Goal: Task Accomplishment & Management: Complete application form

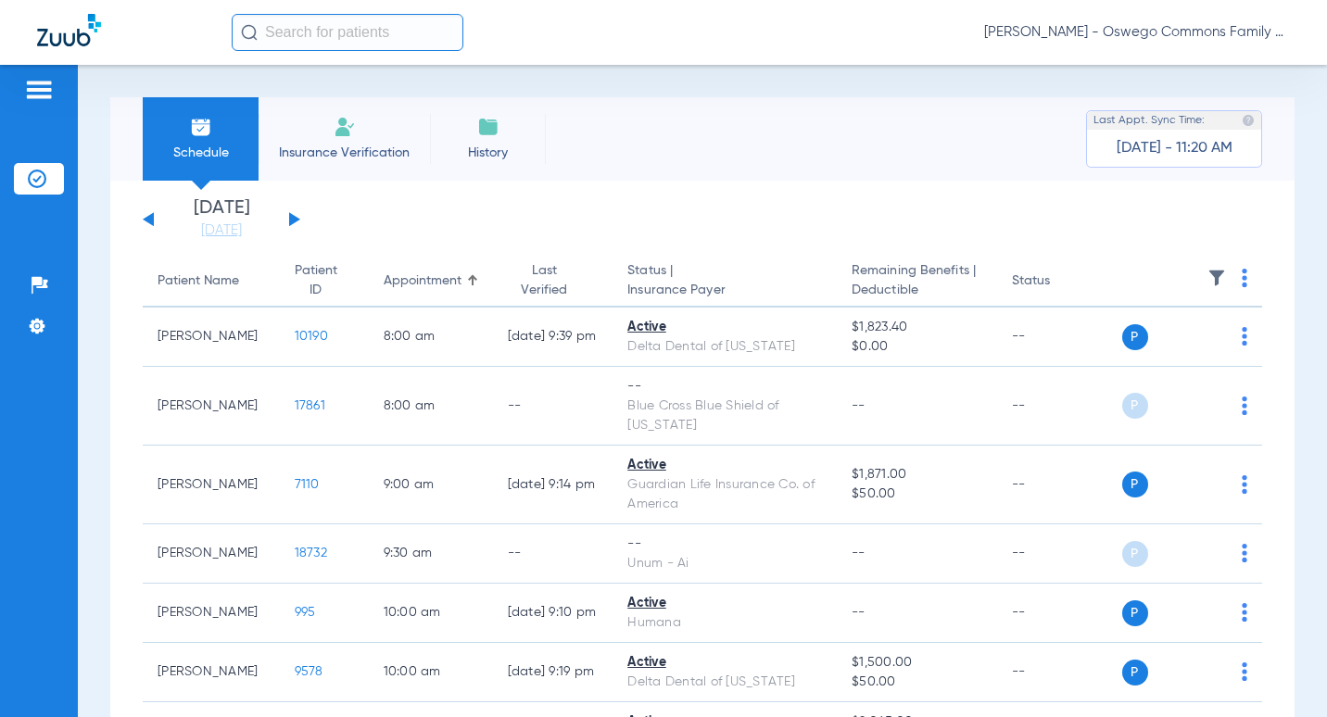
click at [370, 134] on li "Insurance Verification" at bounding box center [344, 138] width 171 height 83
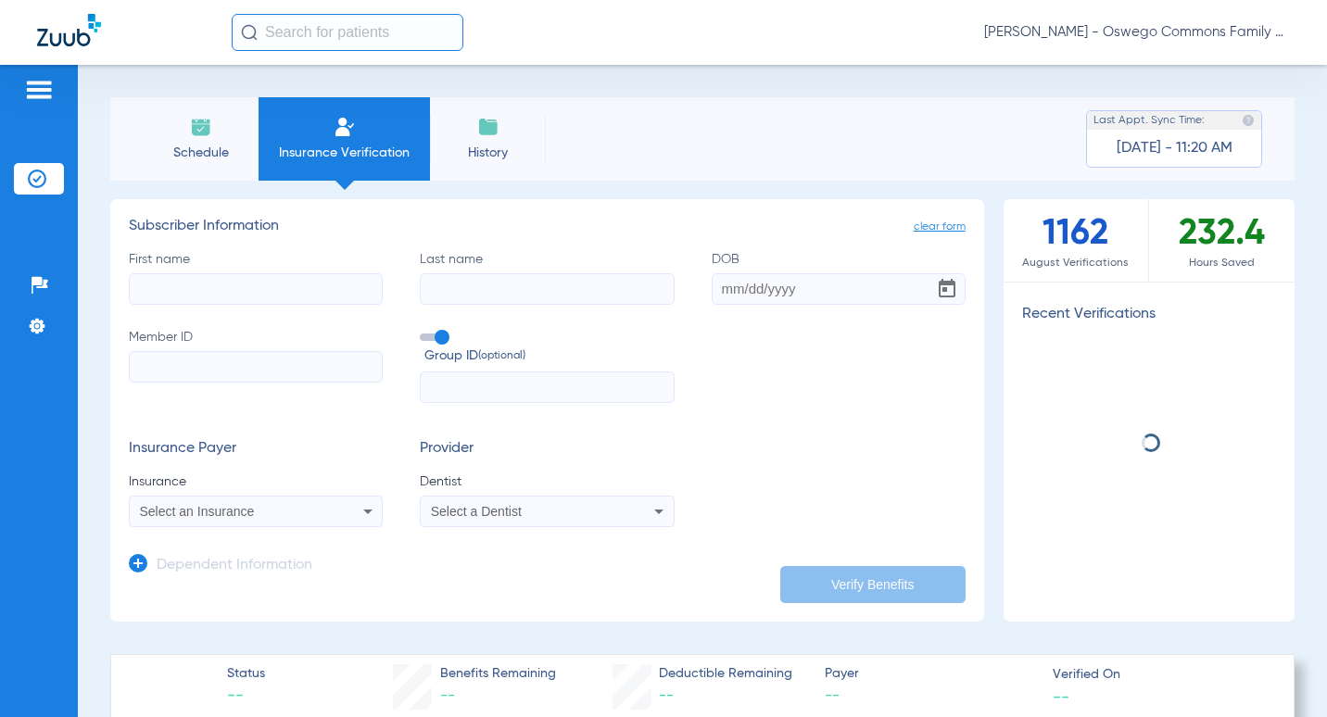
click at [177, 281] on input "First name" at bounding box center [256, 289] width 254 height 32
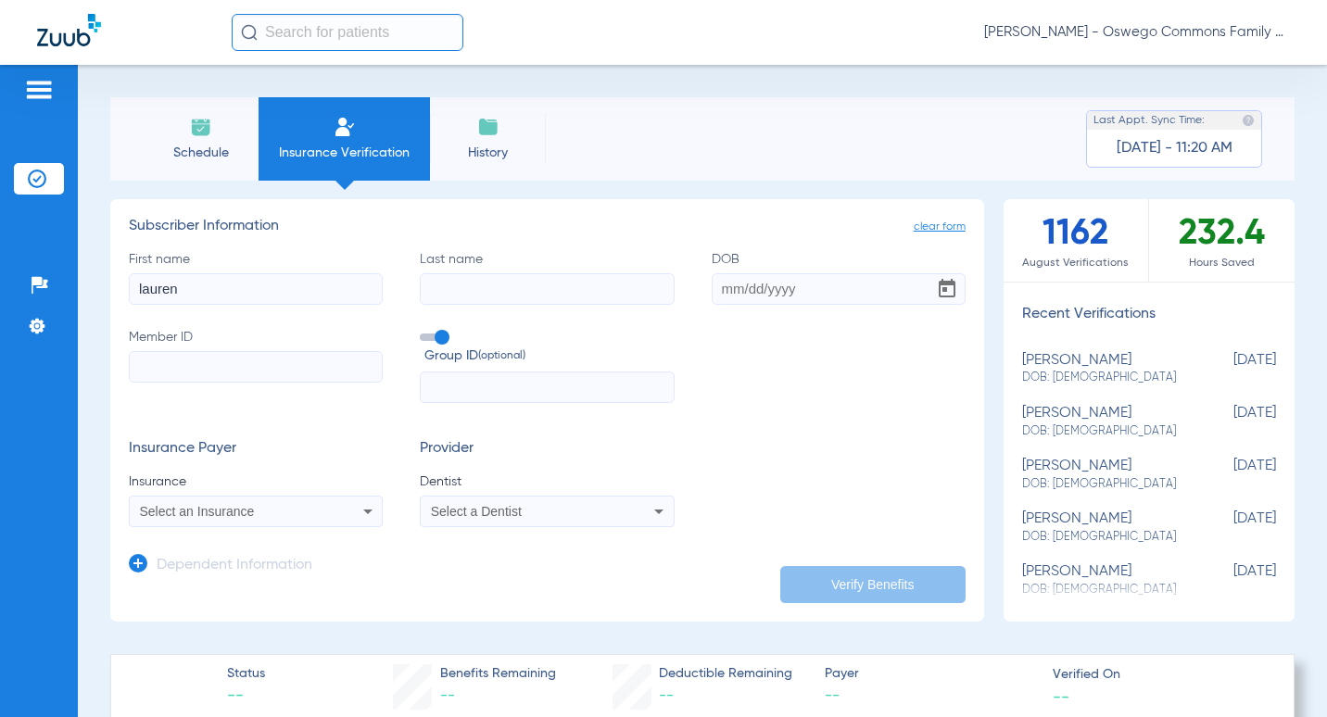
type input "lauren"
click at [546, 295] on input "Last name" at bounding box center [547, 289] width 254 height 32
type input "[PERSON_NAME]"
click at [731, 297] on input "DOB" at bounding box center [839, 289] width 254 height 32
type input "[DATE]"
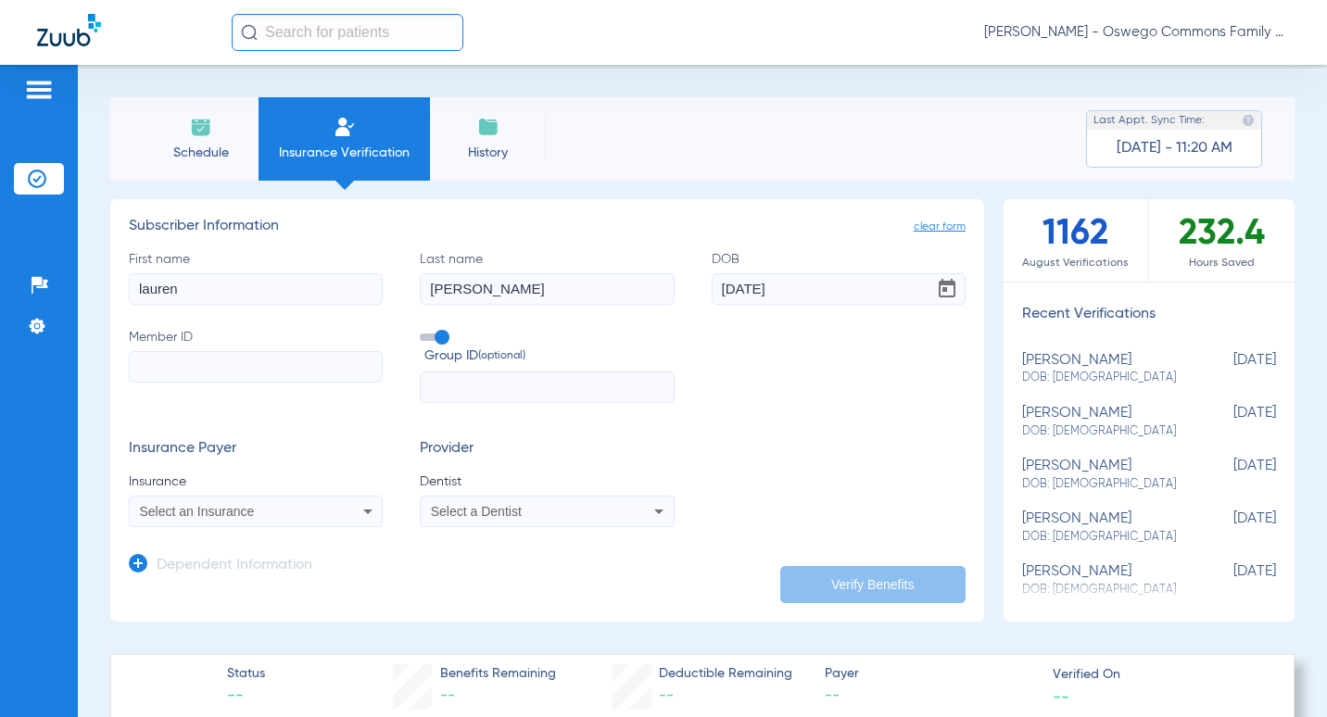
click at [482, 386] on input "text" at bounding box center [547, 388] width 254 height 32
click at [309, 351] on input "Member ID" at bounding box center [256, 367] width 254 height 32
click at [299, 363] on input "Member ID Required" at bounding box center [256, 367] width 254 height 32
paste input "1143614421"
type input "1143614421"
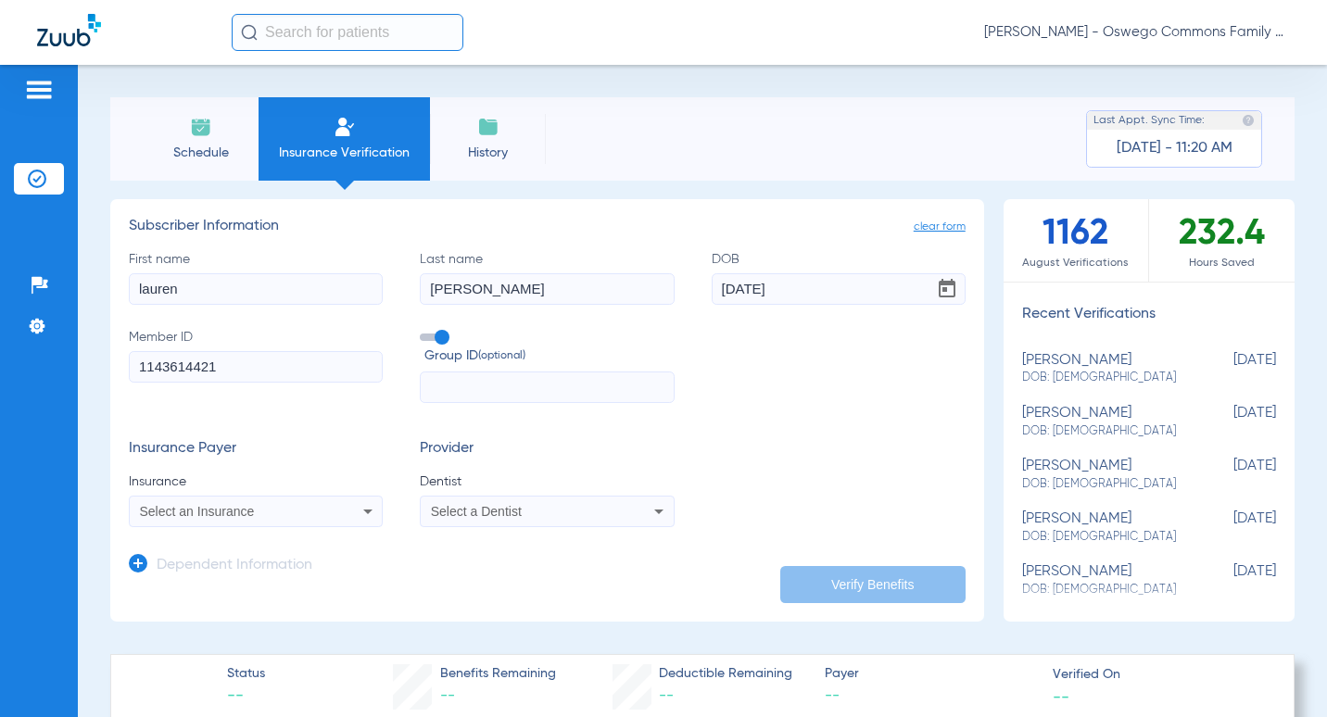
click at [502, 383] on input "text" at bounding box center [547, 388] width 254 height 32
click at [511, 415] on form "First name [PERSON_NAME] Last name [PERSON_NAME] DOB [DEMOGRAPHIC_DATA] Member …" at bounding box center [547, 389] width 837 height 278
click at [357, 512] on icon at bounding box center [368, 511] width 22 height 22
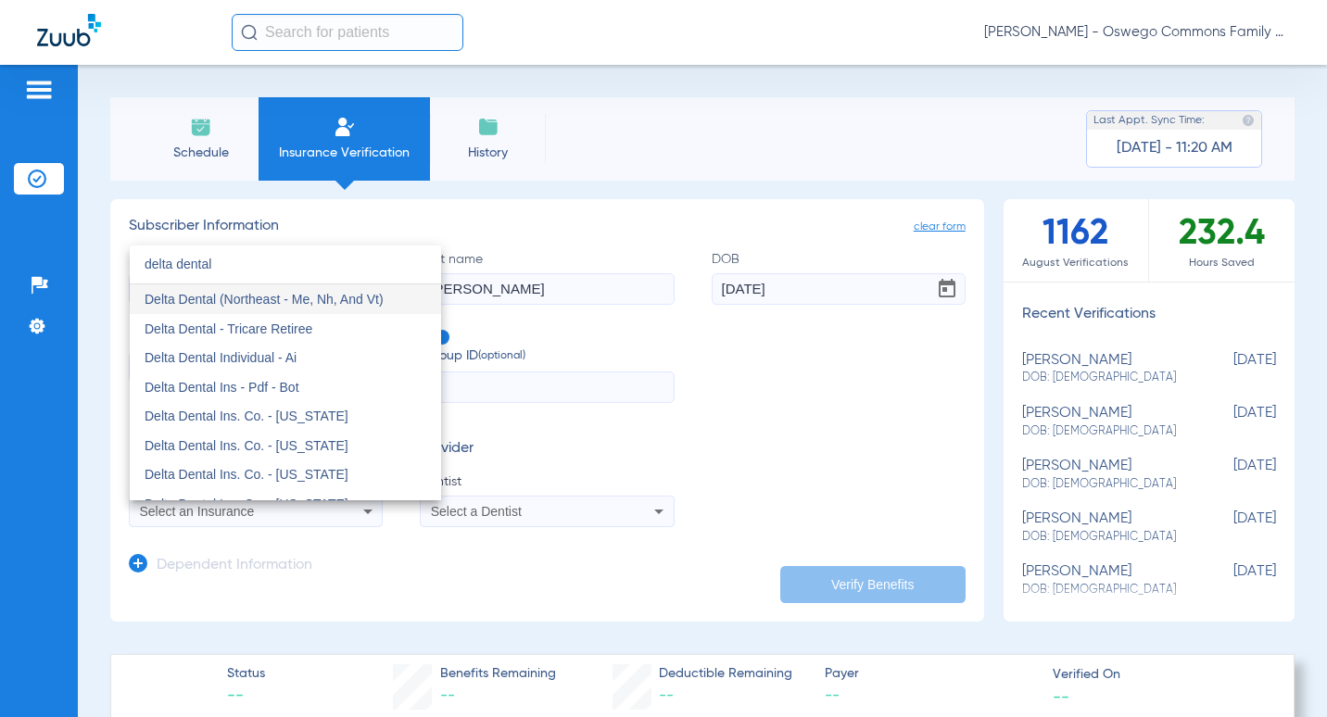
type input "delta dental"
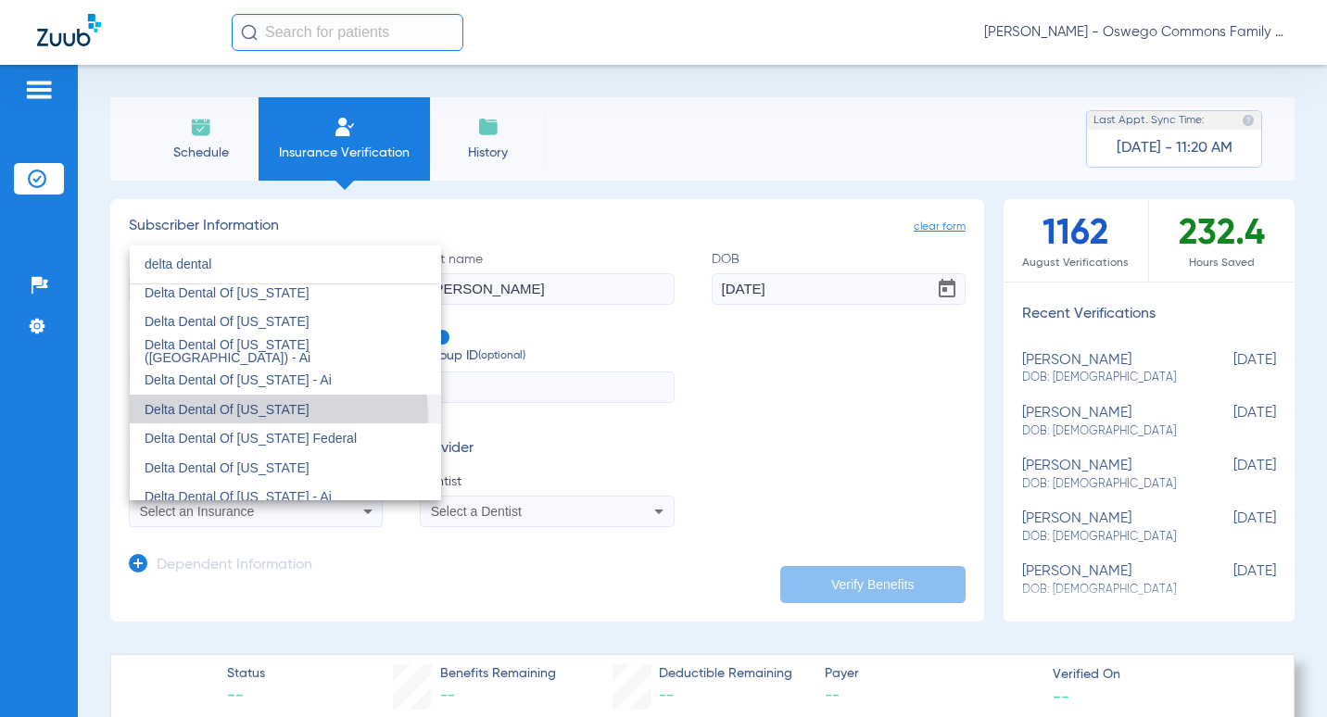
click at [272, 414] on span "Delta Dental Of [US_STATE]" at bounding box center [227, 409] width 165 height 15
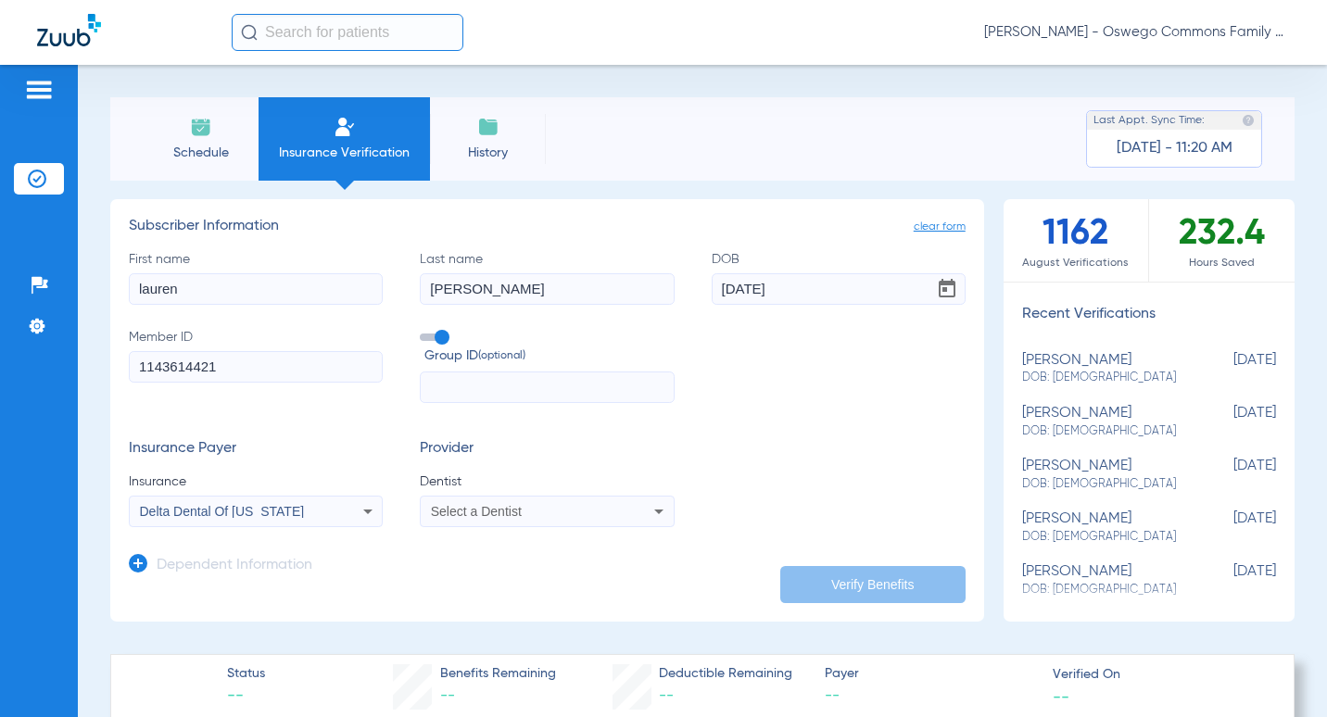
click at [553, 516] on div "Select a Dentist" at bounding box center [524, 511] width 186 height 13
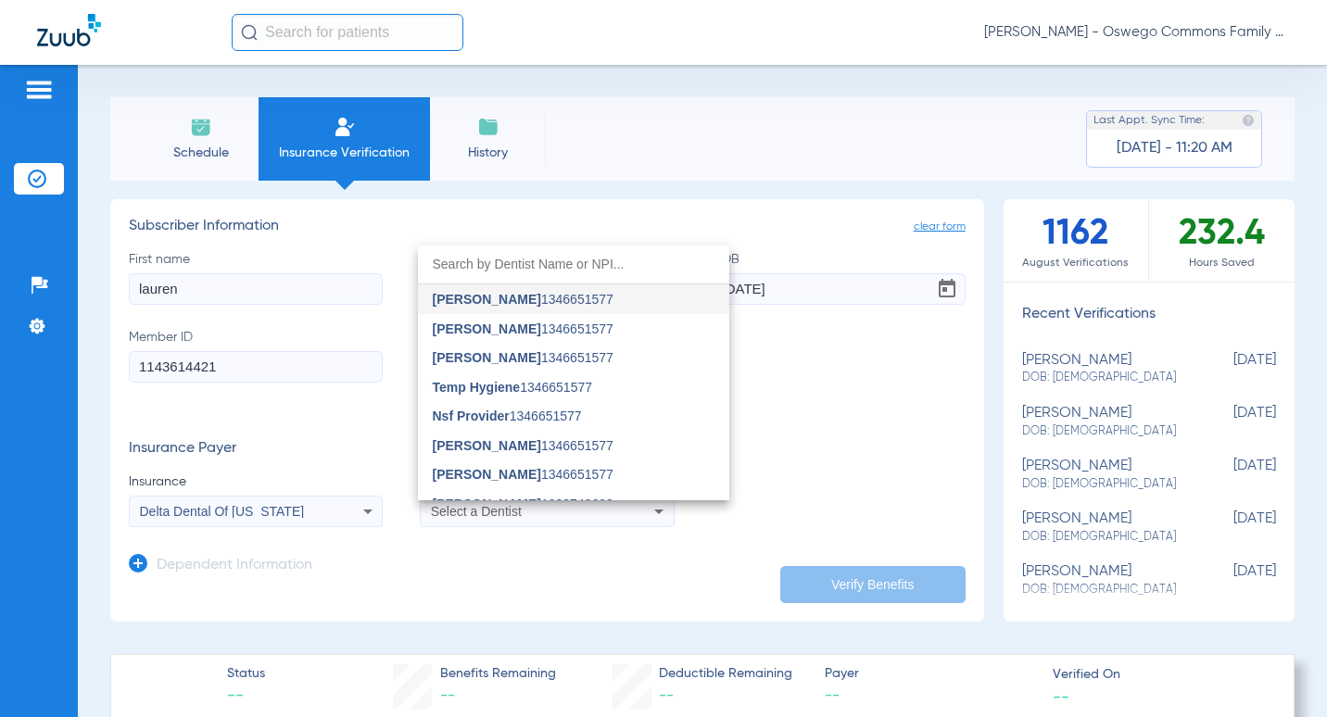
click at [553, 516] on div at bounding box center [663, 358] width 1327 height 717
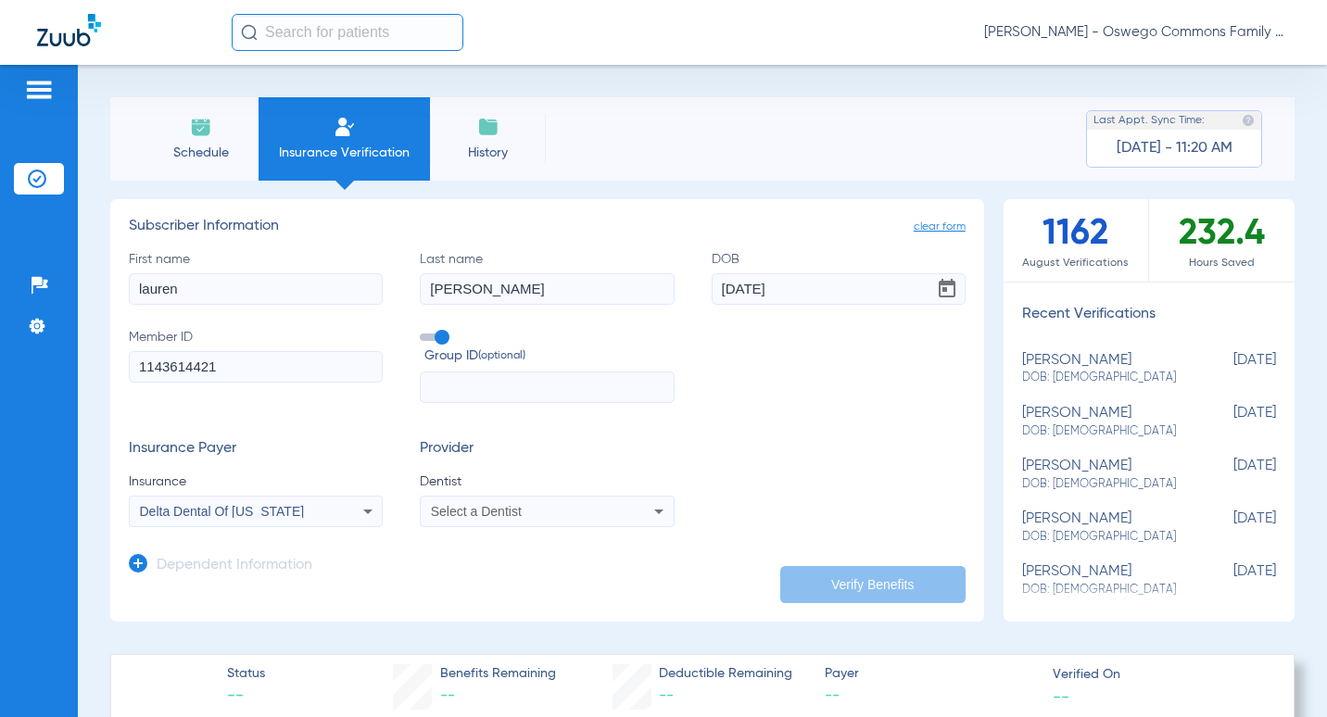
scroll to position [93, 0]
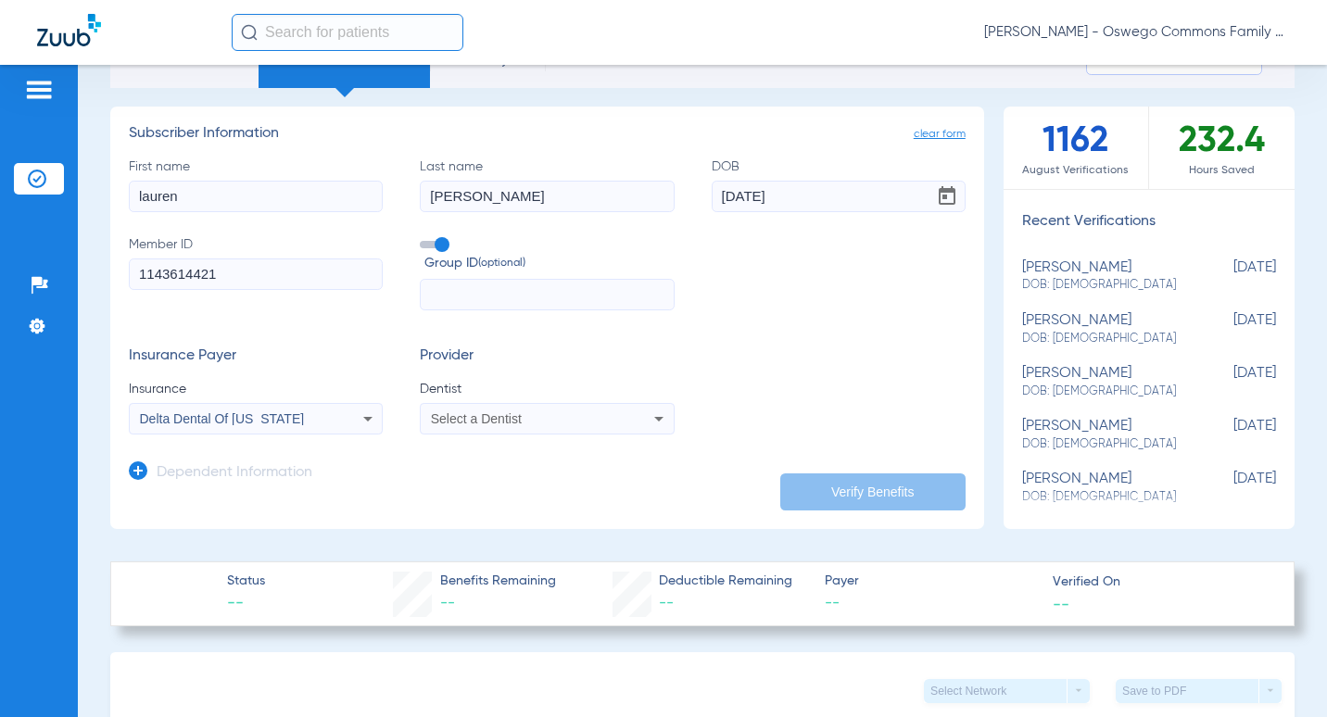
click at [655, 411] on icon at bounding box center [659, 419] width 22 height 22
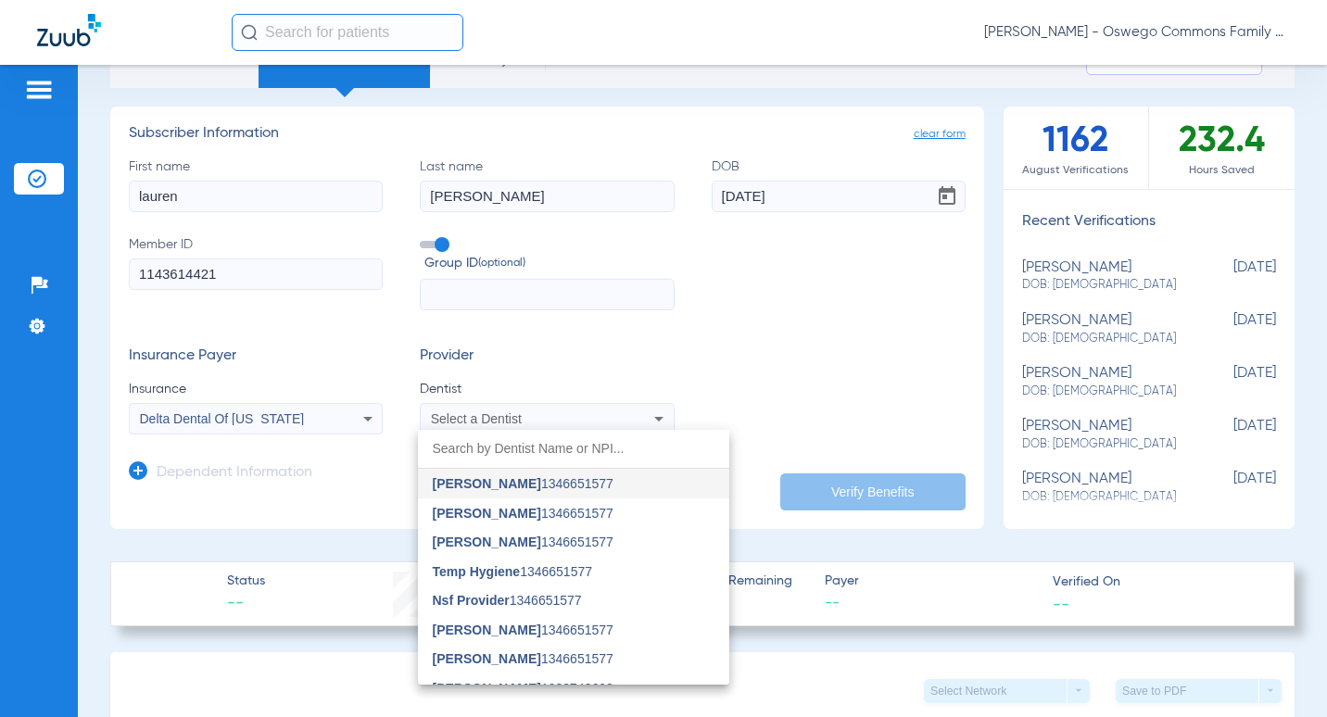
click at [654, 456] on input "dropdown search" at bounding box center [573, 449] width 311 height 38
click at [464, 424] on div at bounding box center [663, 358] width 1327 height 717
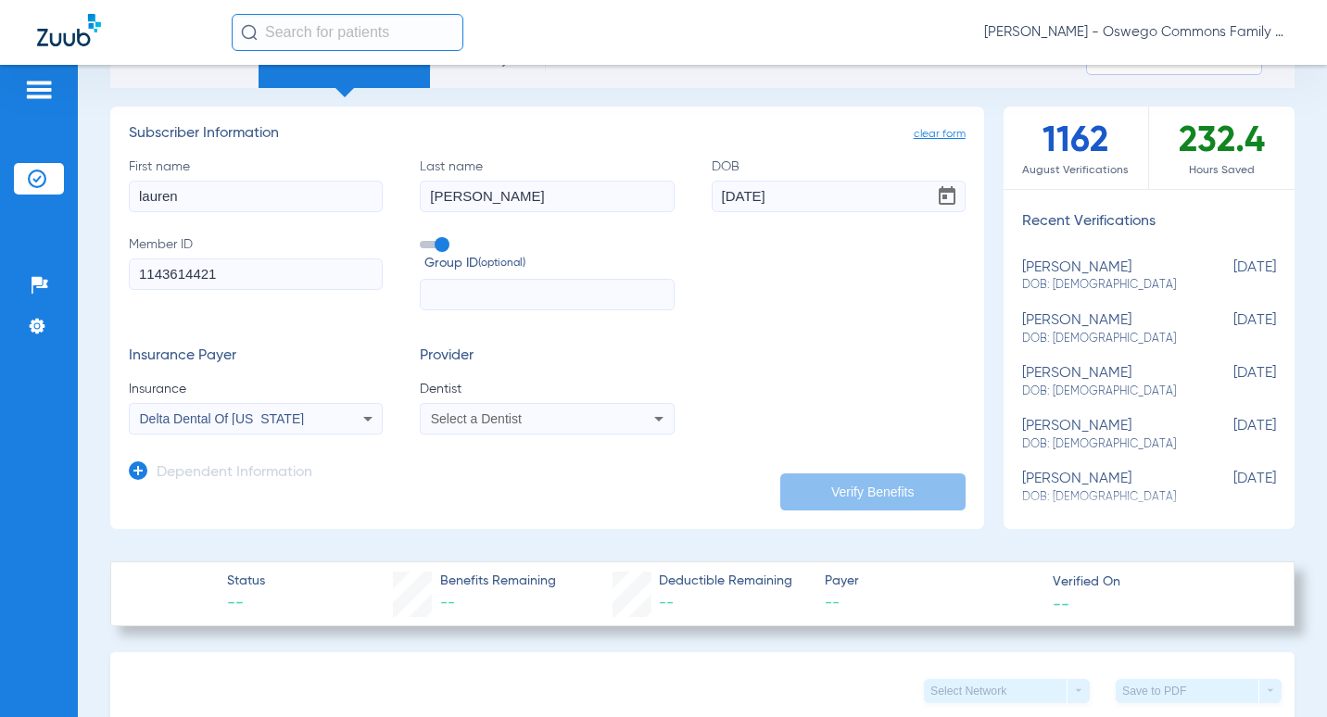
click at [482, 432] on mat-select "Select a Dentist" at bounding box center [547, 419] width 254 height 32
click at [483, 420] on span "Select a Dentist" at bounding box center [476, 418] width 91 height 15
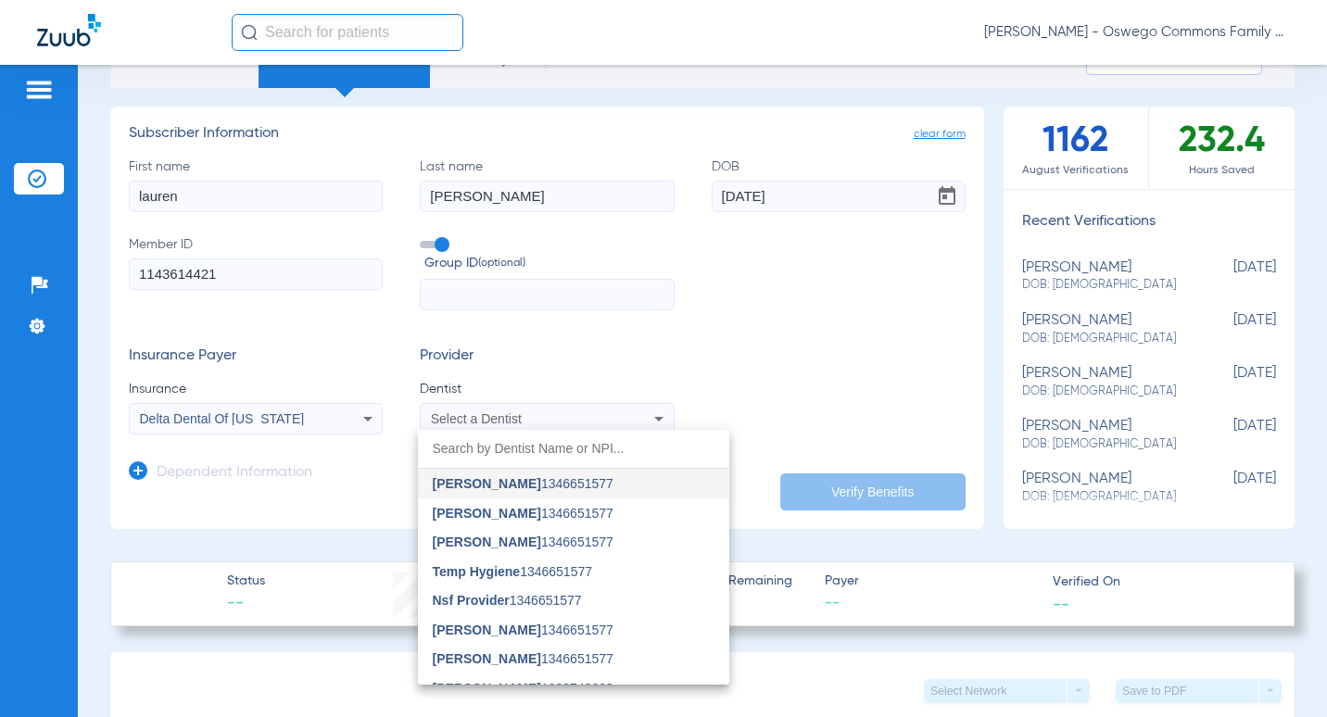
click at [487, 453] on input "dropdown search" at bounding box center [573, 449] width 311 height 38
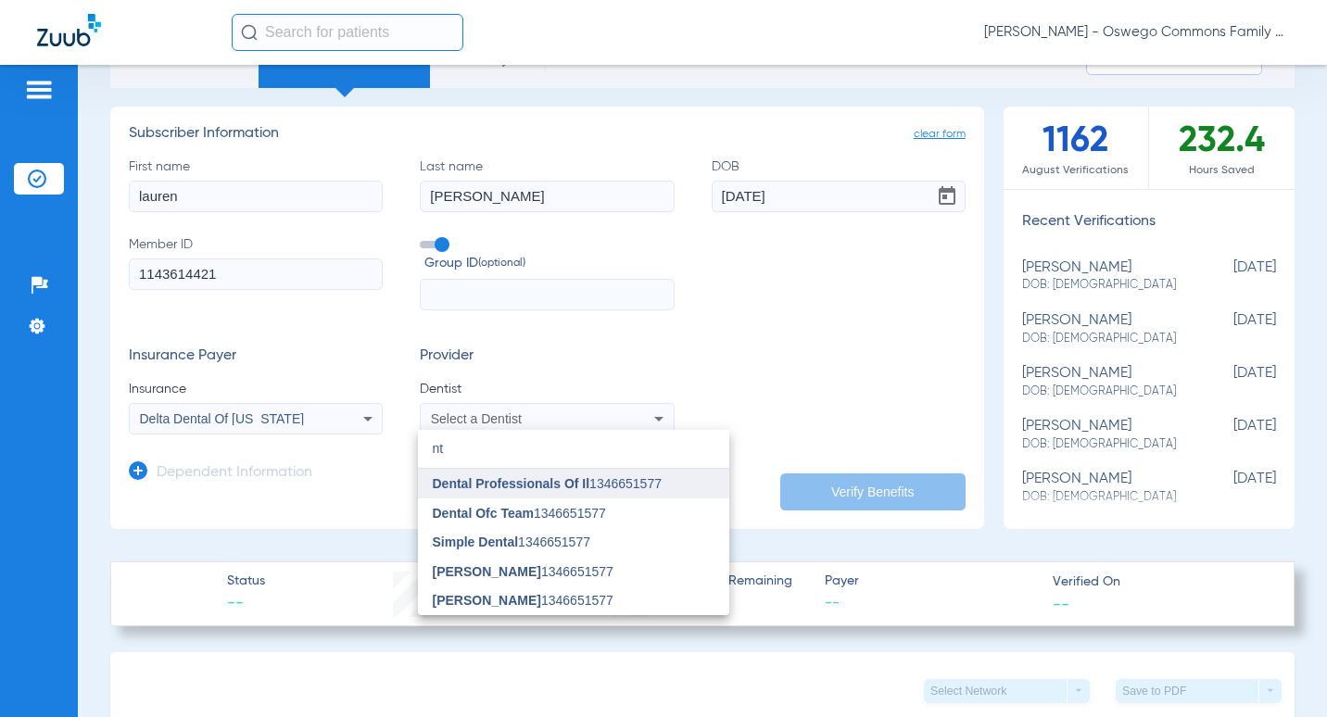
type input "nt"
click at [511, 491] on span "Dental Professionals Of Il" at bounding box center [512, 483] width 158 height 15
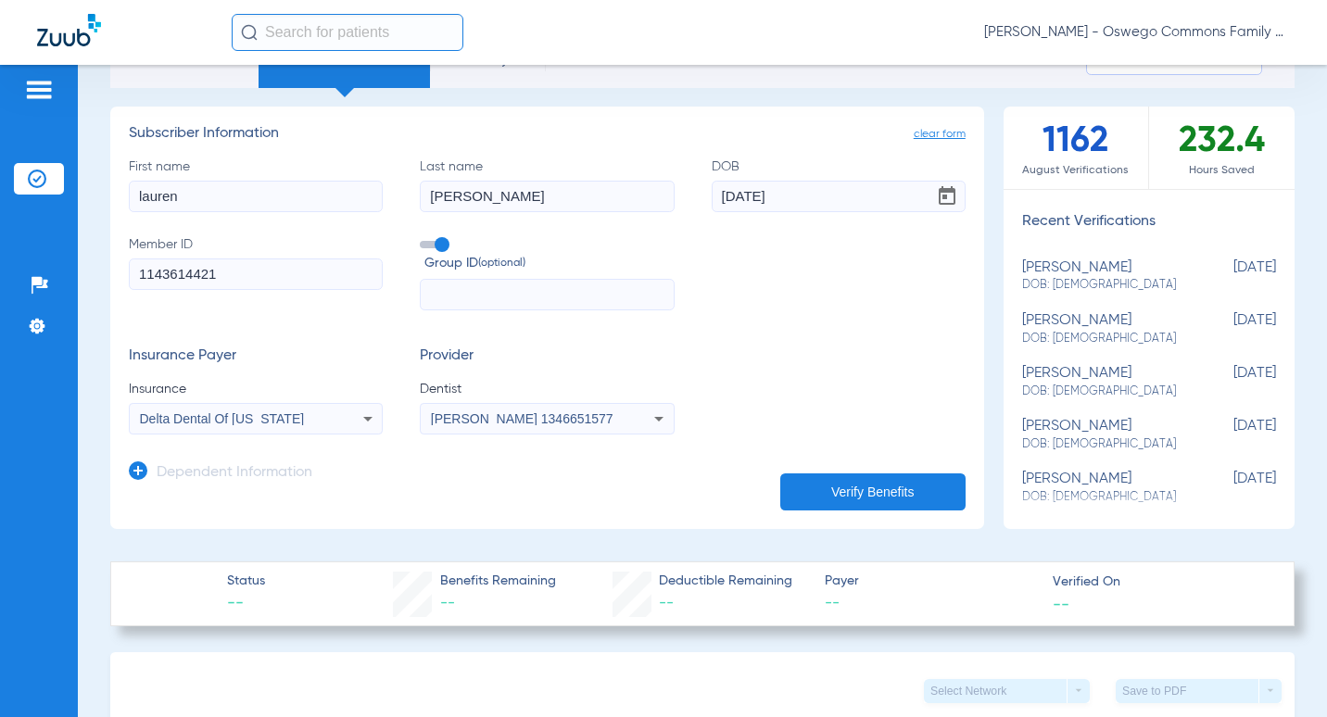
click at [887, 478] on button "Verify Benefits" at bounding box center [872, 492] width 185 height 37
click at [648, 423] on icon at bounding box center [659, 419] width 22 height 22
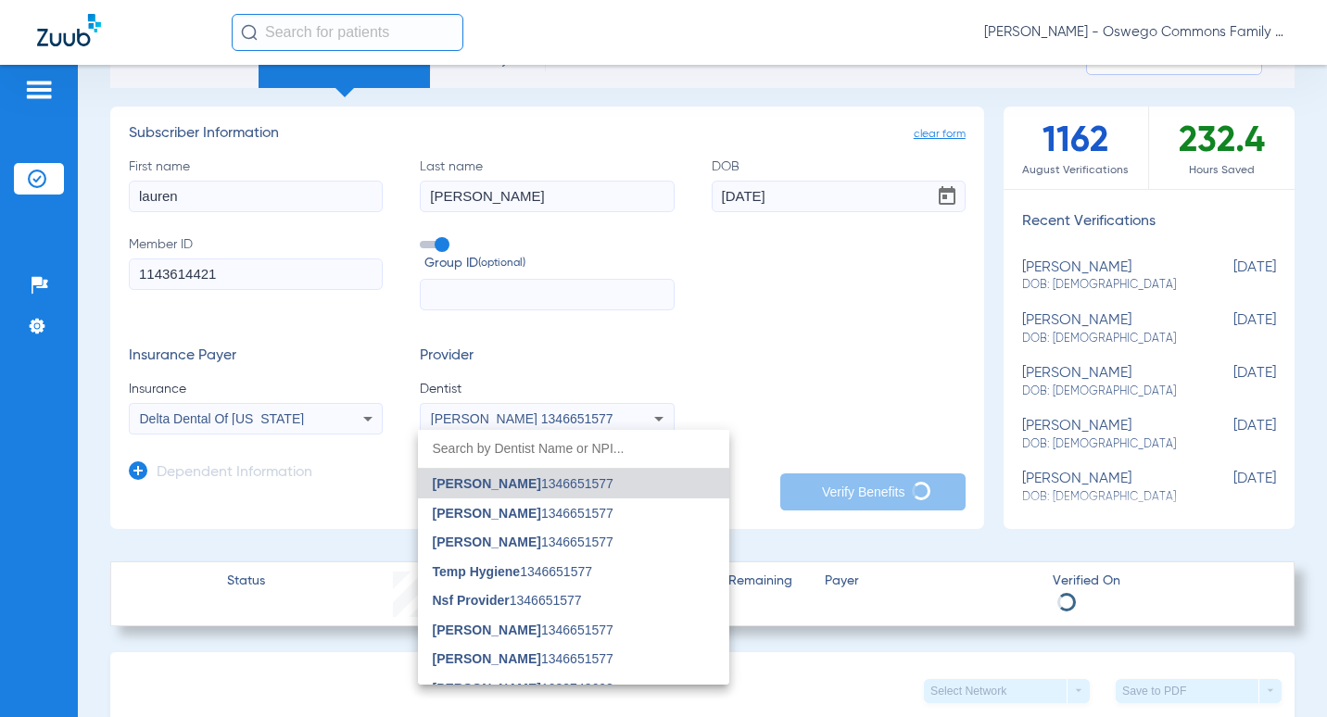
click at [608, 448] on input "dropdown search" at bounding box center [573, 449] width 311 height 38
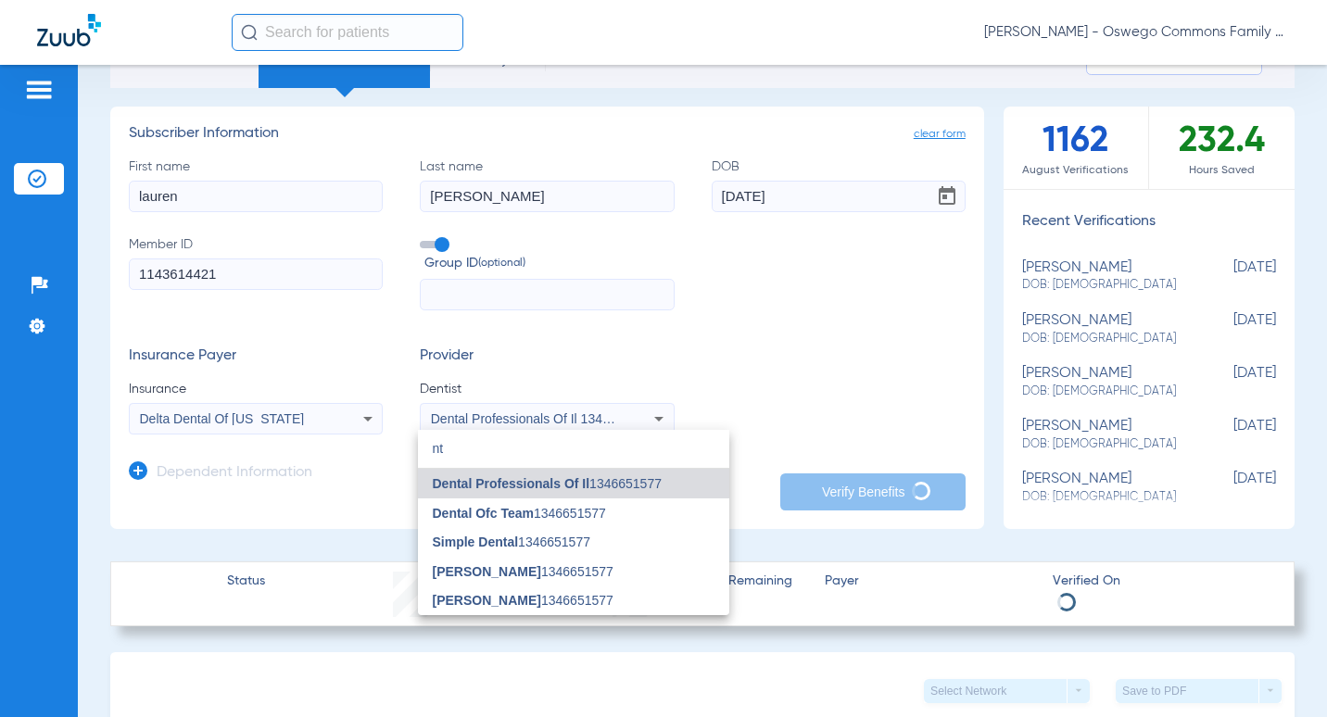
type input "nt"
click at [622, 474] on mat-option "Dental Professionals Of Il 1346651577" at bounding box center [573, 484] width 311 height 30
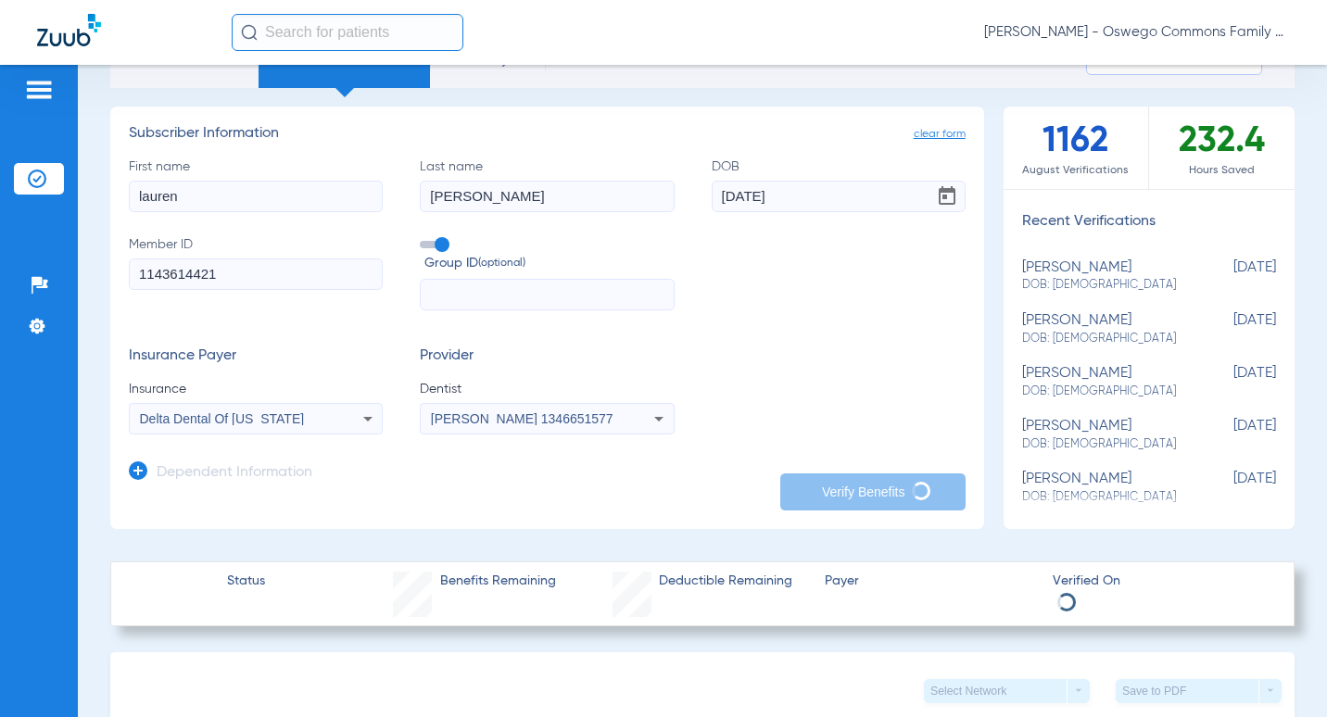
click at [648, 420] on icon at bounding box center [659, 419] width 22 height 22
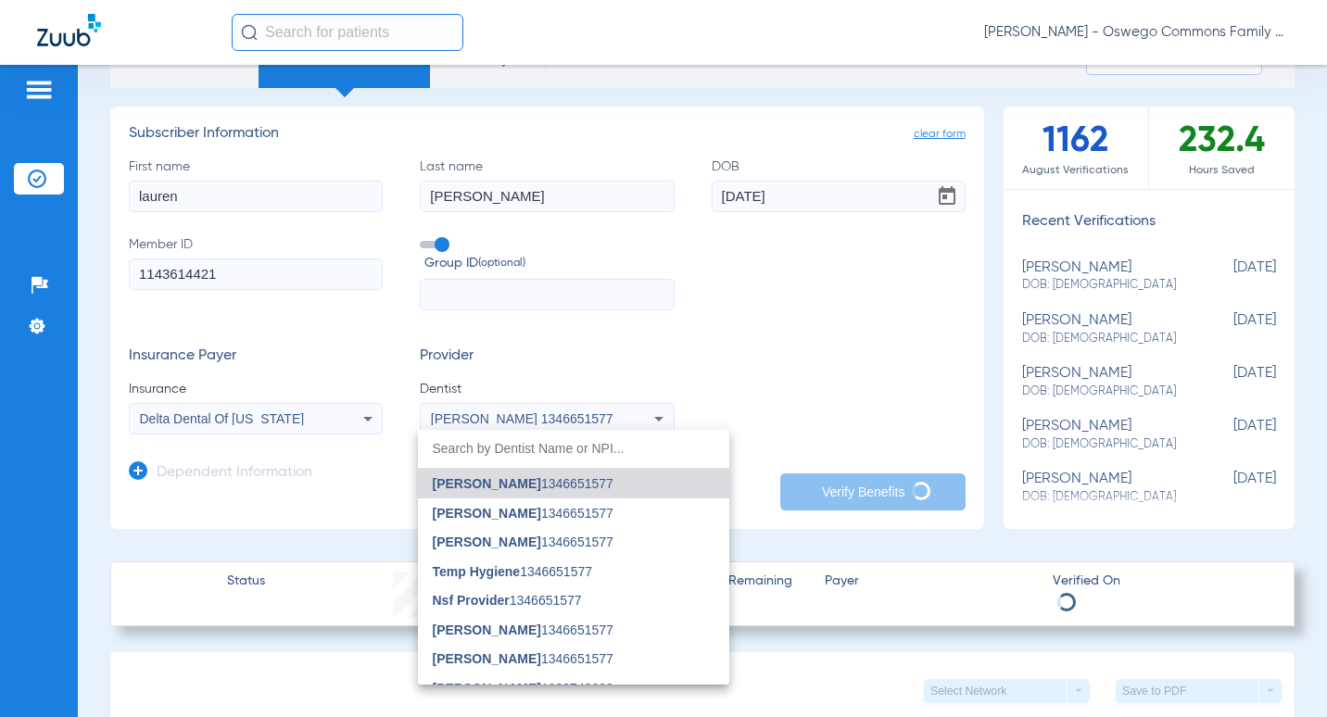
click at [595, 456] on input "dropdown search" at bounding box center [573, 449] width 311 height 38
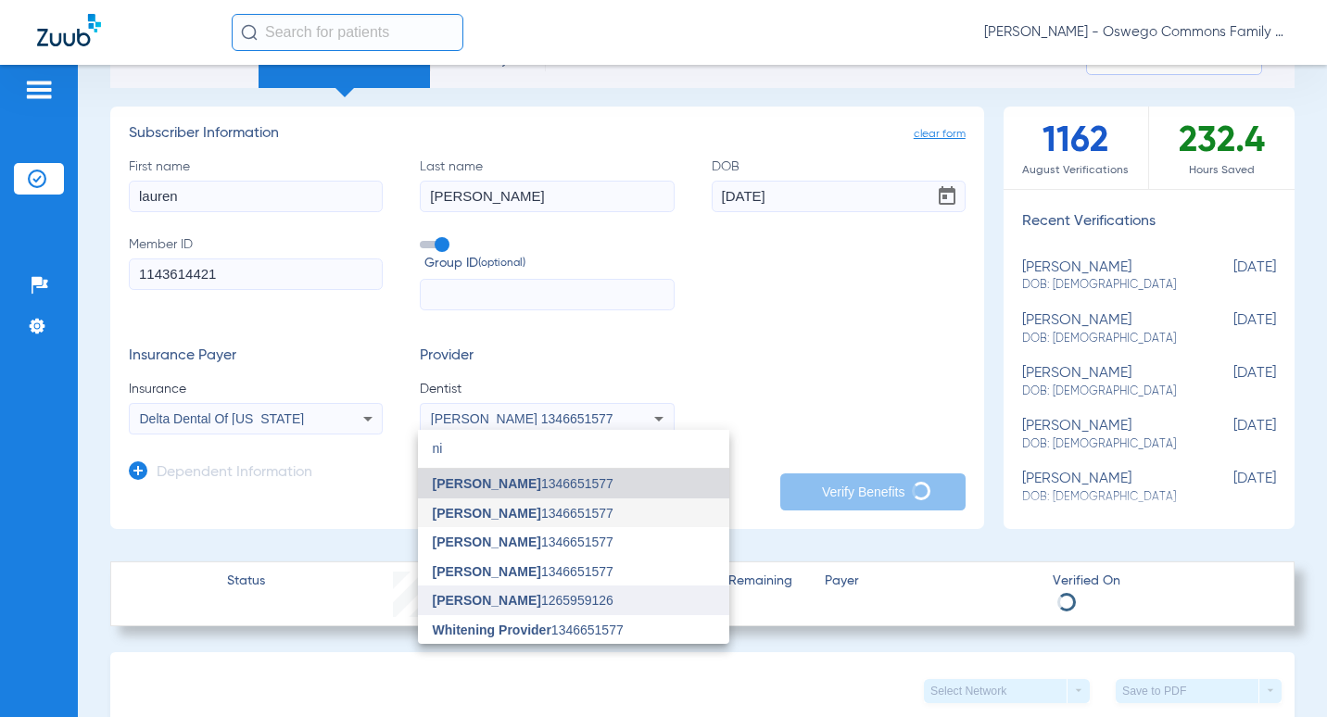
type input "ni"
click at [561, 606] on span "[PERSON_NAME] 1265959126" at bounding box center [523, 600] width 181 height 13
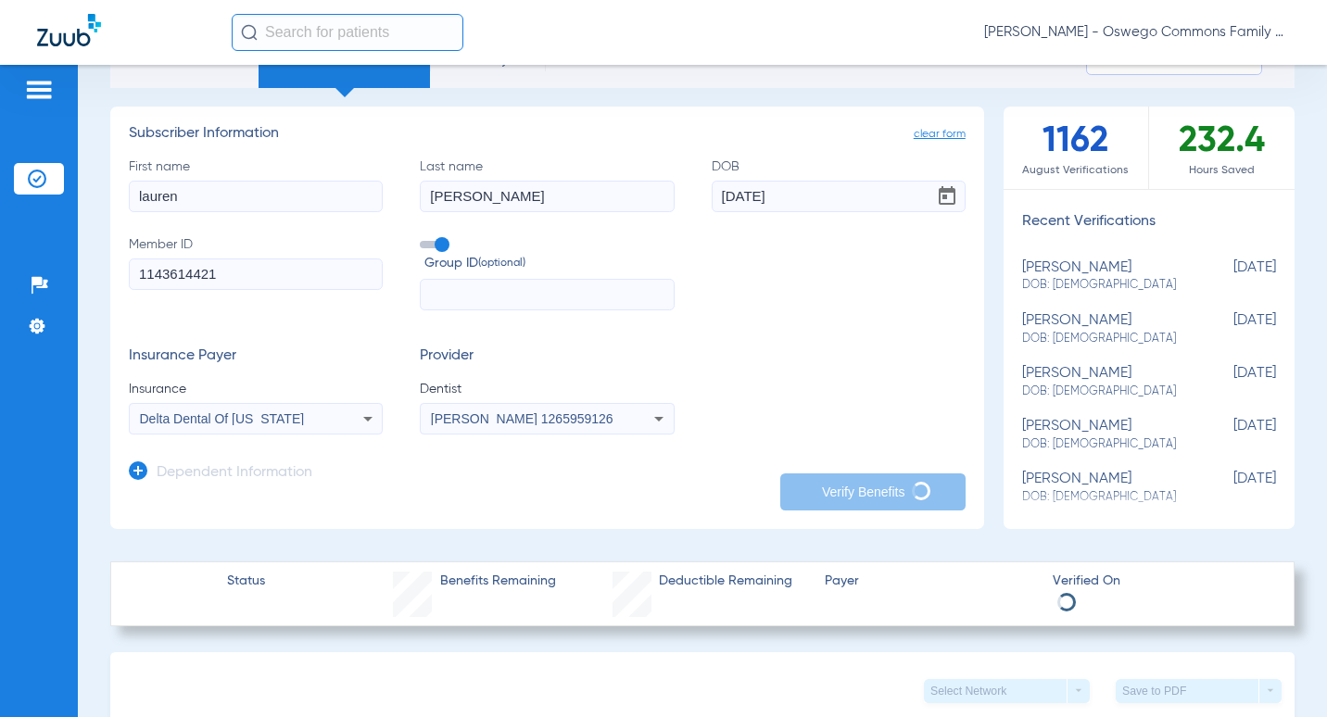
click at [784, 412] on div "Insurance Payer Insurance Delta Dental Of [US_STATE] Provider Dentist [PERSON_N…" at bounding box center [547, 391] width 837 height 87
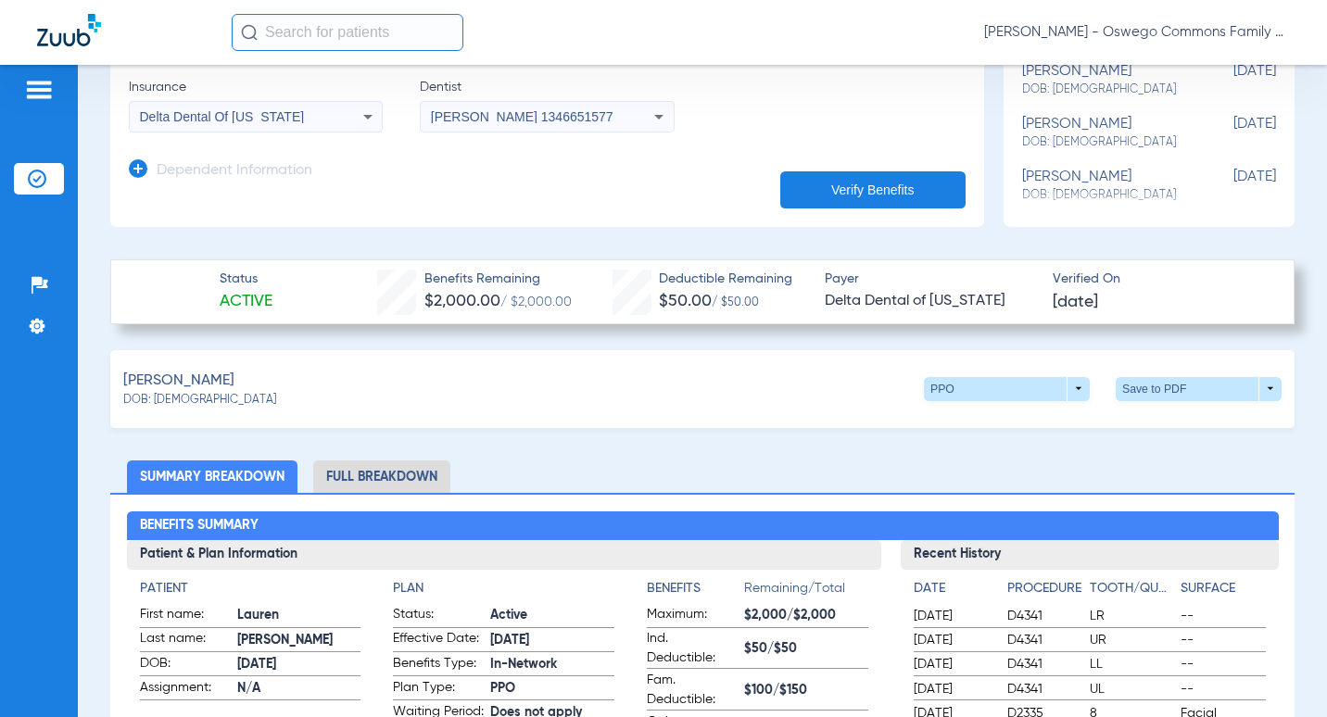
scroll to position [371, 0]
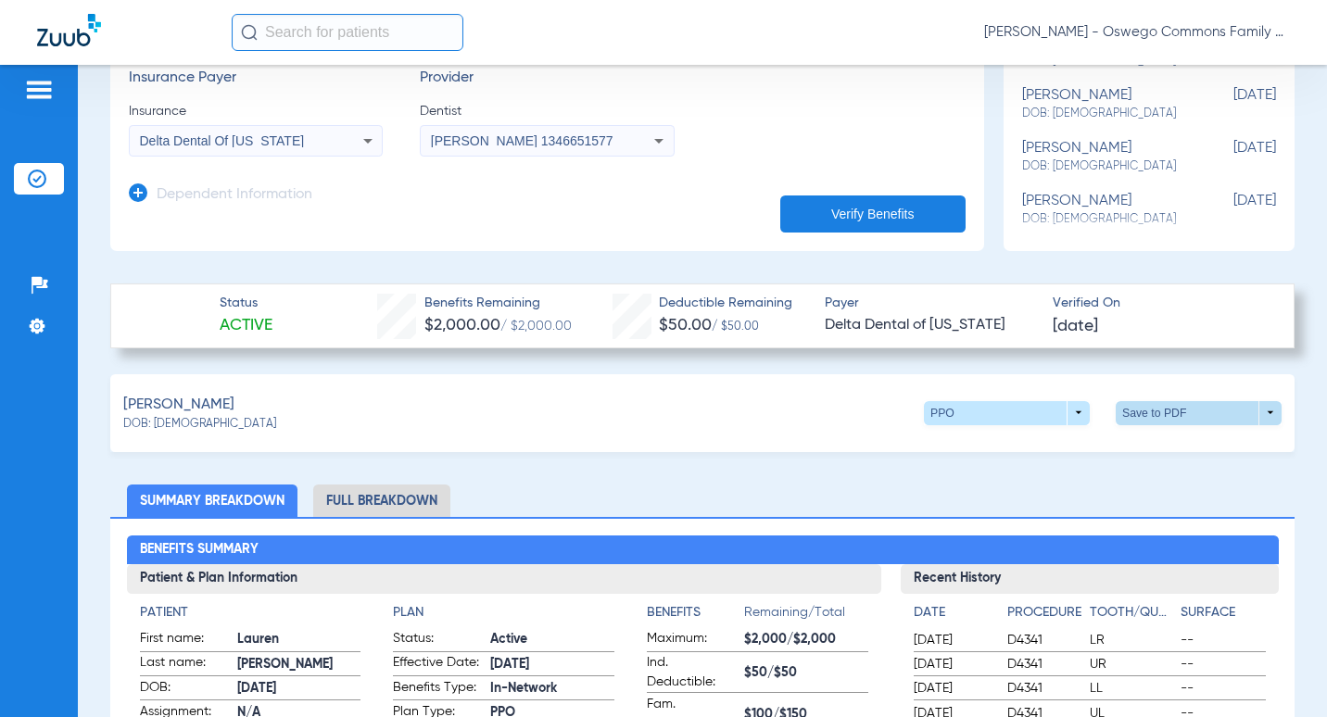
click at [1234, 412] on span at bounding box center [1199, 413] width 166 height 24
click at [1234, 412] on div at bounding box center [663, 358] width 1327 height 717
click at [1075, 412] on span at bounding box center [1007, 413] width 166 height 24
click at [1075, 412] on div at bounding box center [663, 358] width 1327 height 717
click at [1057, 402] on span at bounding box center [1007, 413] width 166 height 24
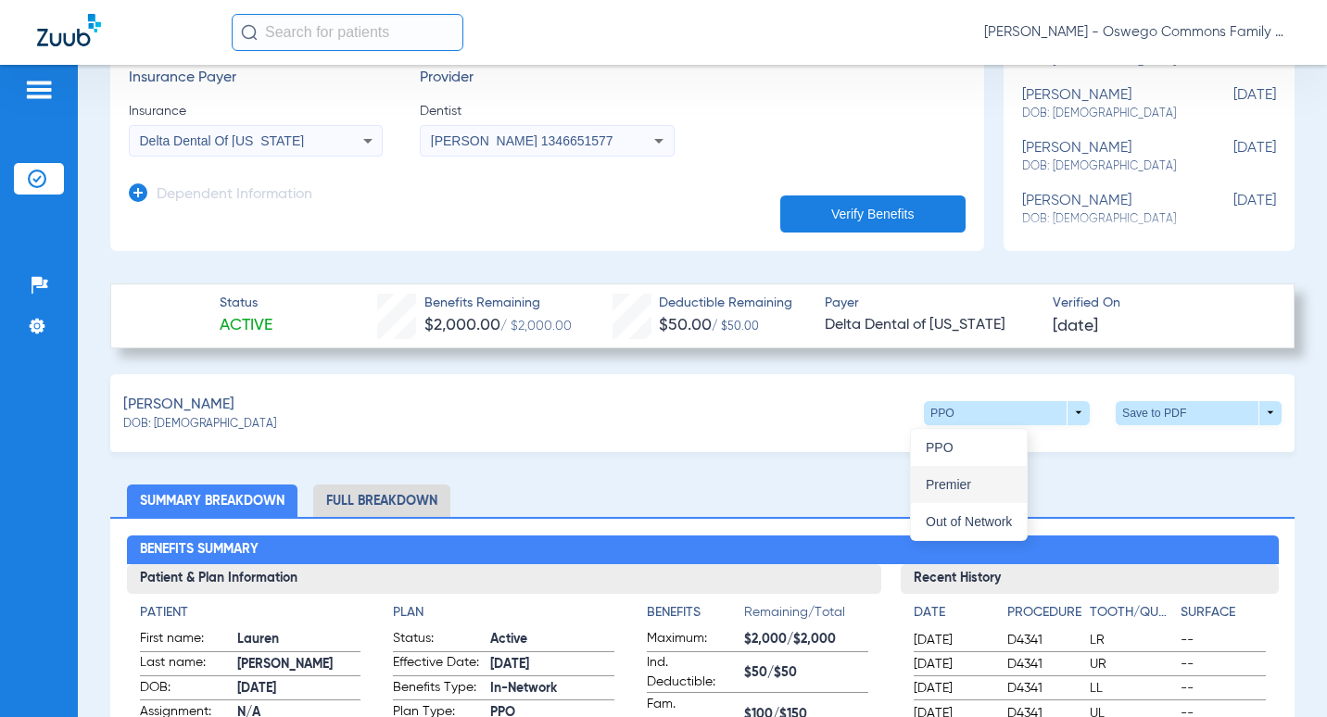
click at [970, 481] on span "Premier" at bounding box center [969, 484] width 86 height 13
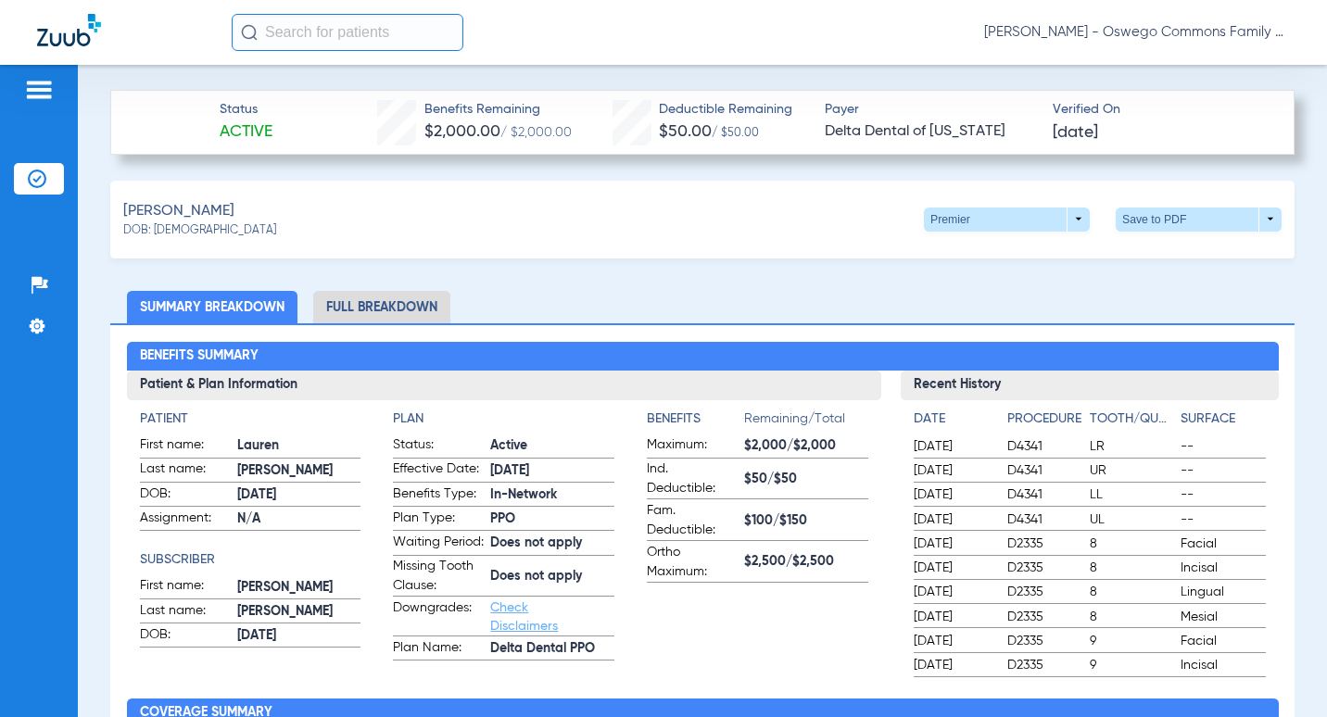
scroll to position [649, 0]
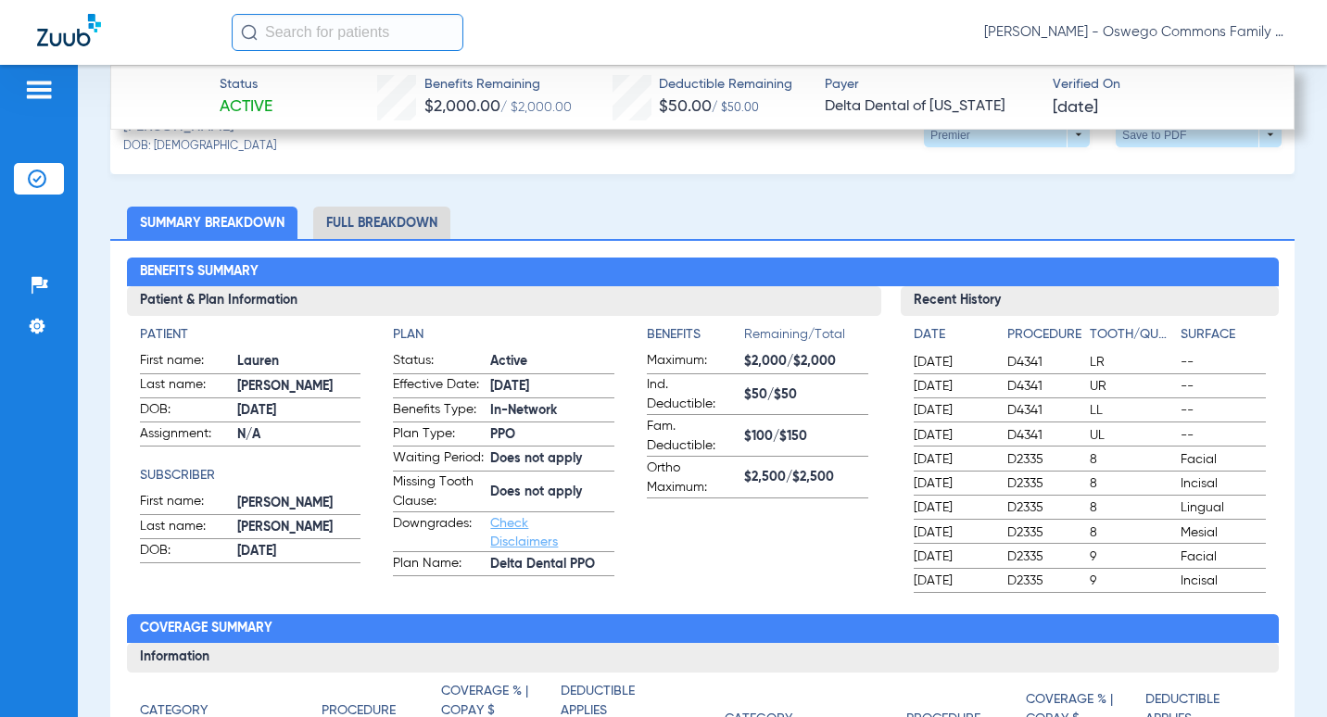
click at [382, 217] on li "Full Breakdown" at bounding box center [381, 223] width 137 height 32
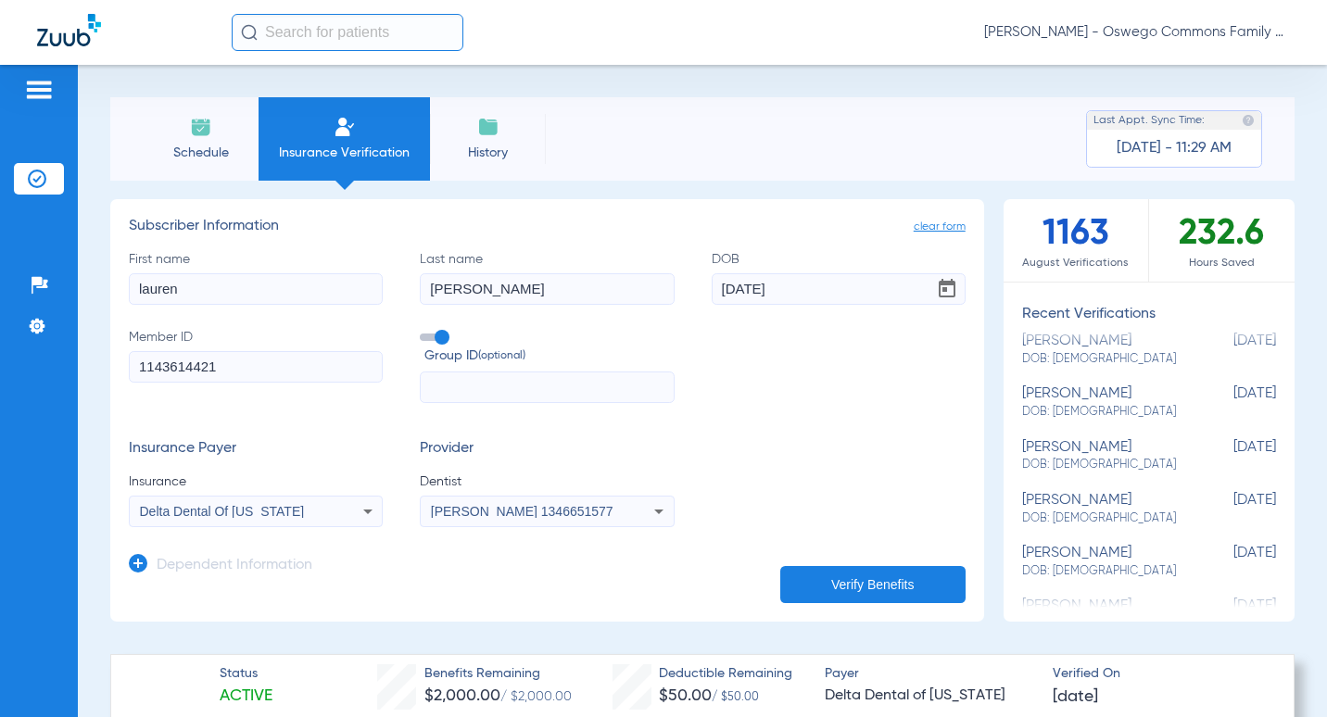
scroll to position [185, 0]
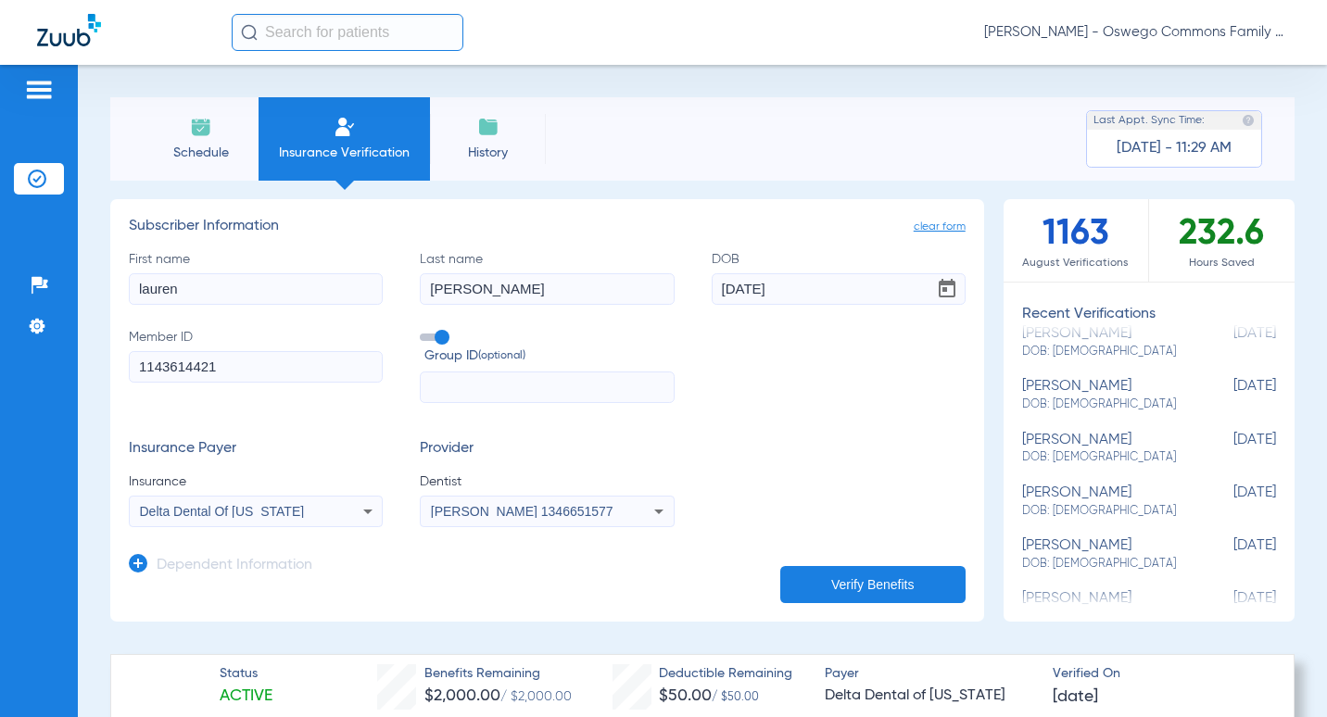
click at [32, 91] on img at bounding box center [39, 90] width 30 height 22
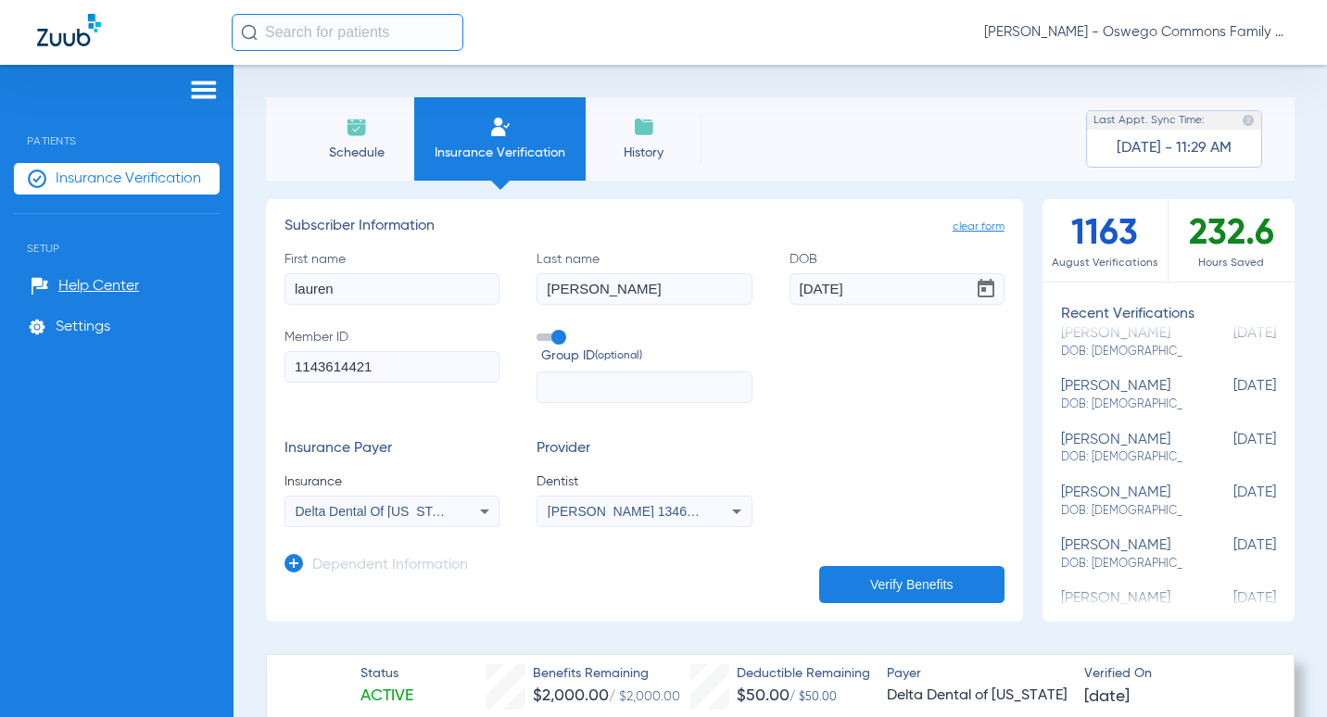
click at [798, 91] on div "Schedule Insurance Verification History Last Appt. Sync Time: [DATE] - 11:29 AM…" at bounding box center [781, 391] width 1094 height 652
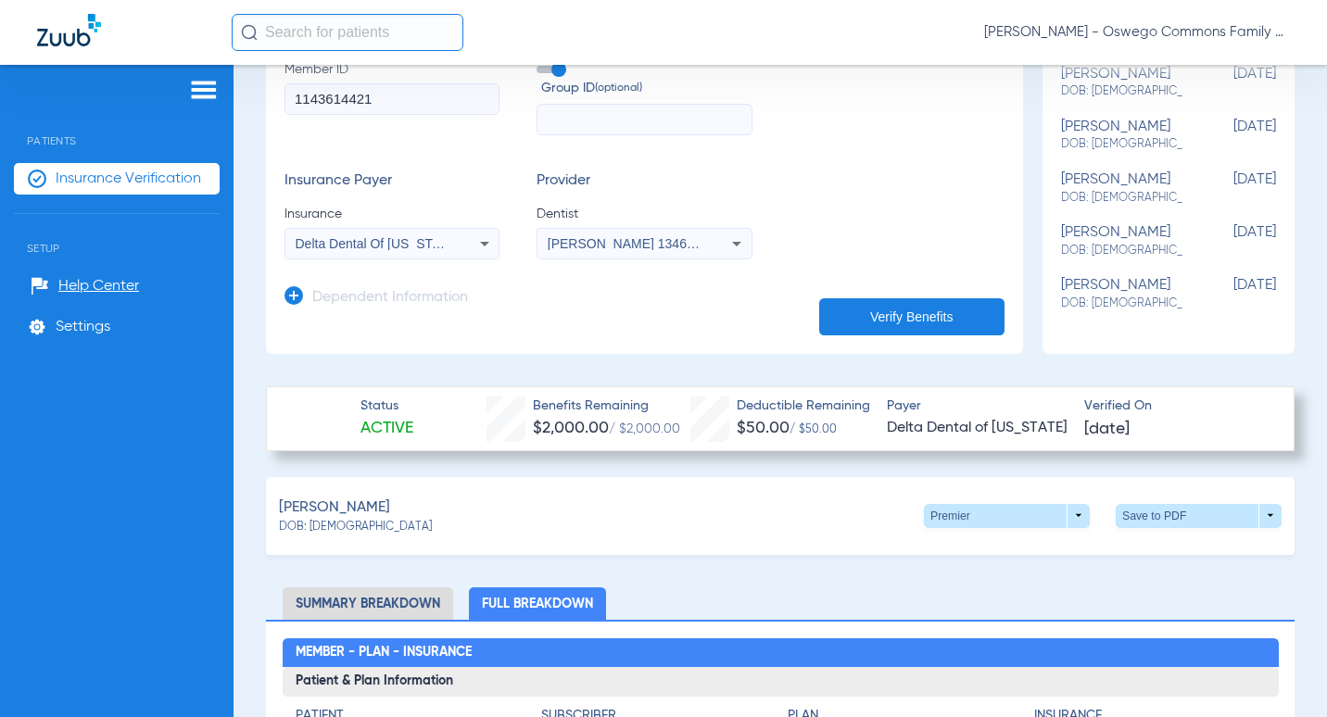
scroll to position [278, 0]
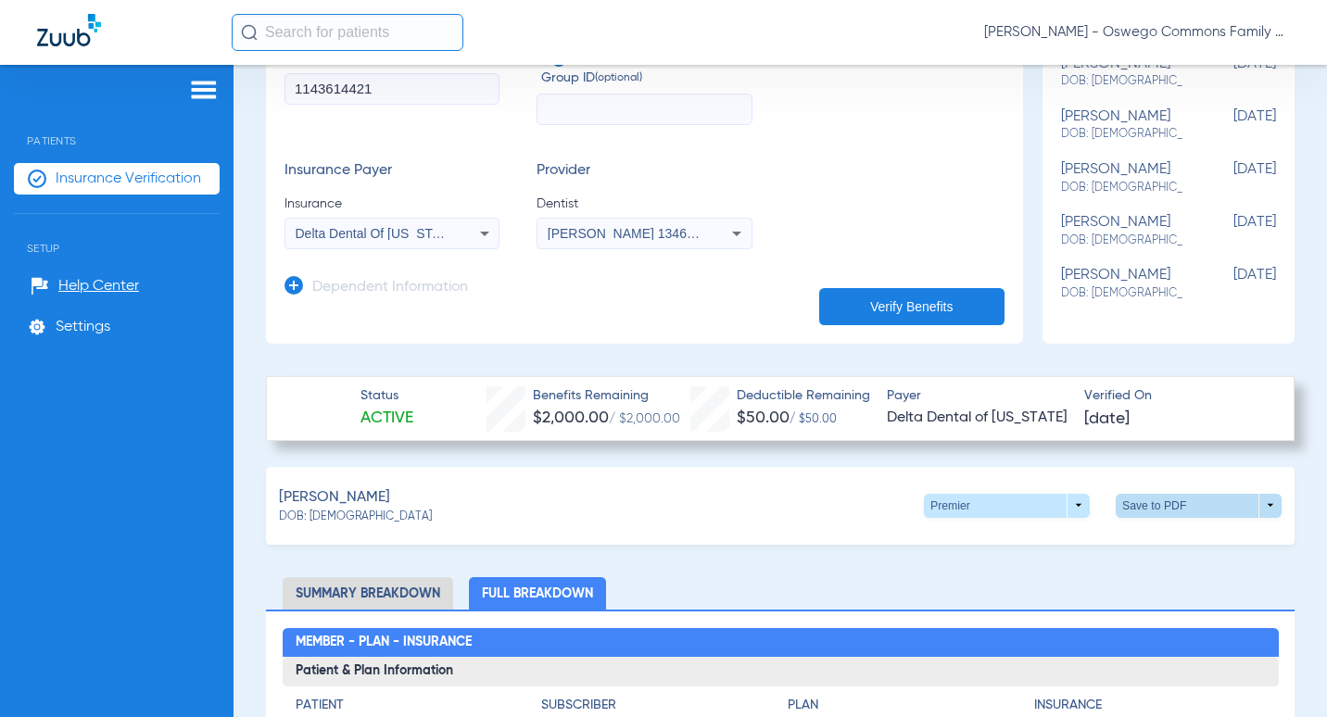
click at [1241, 506] on span at bounding box center [1199, 506] width 166 height 24
click at [1252, 511] on div at bounding box center [663, 358] width 1327 height 717
click at [1255, 508] on span at bounding box center [1199, 506] width 166 height 24
click at [1005, 542] on button "insert_drive_file Save to PDF" at bounding box center [1027, 540] width 140 height 37
click at [1299, 175] on div "Schedule Insurance Verification History Last Appt. Sync Time: [DATE] - 11:29 AM…" at bounding box center [781, 391] width 1094 height 652
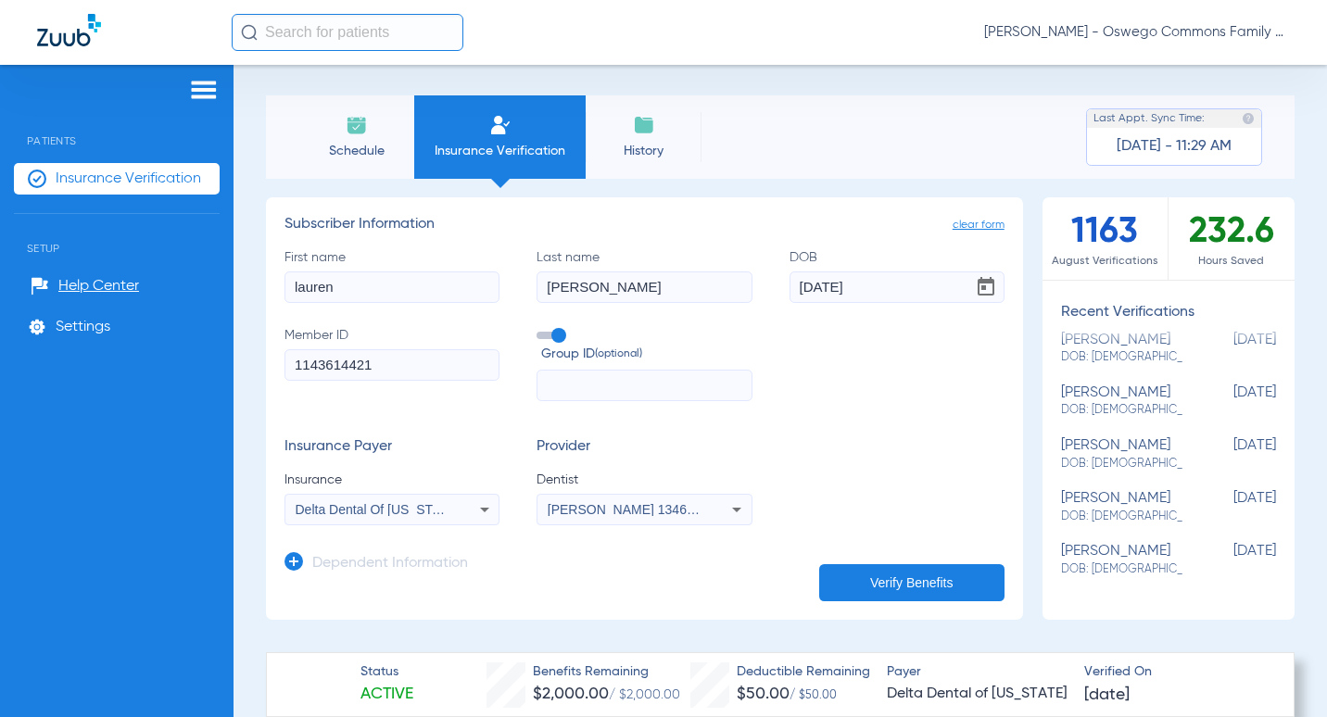
scroll to position [0, 0]
